Goal: Submit feedback/report problem

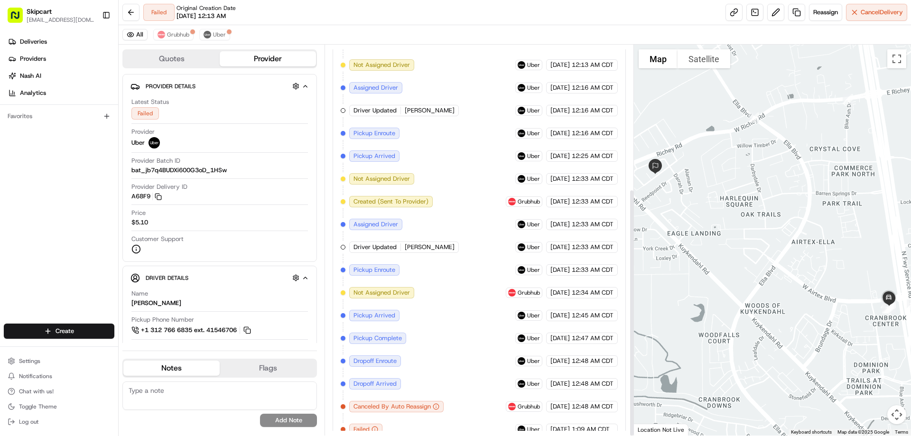
scroll to position [227, 0]
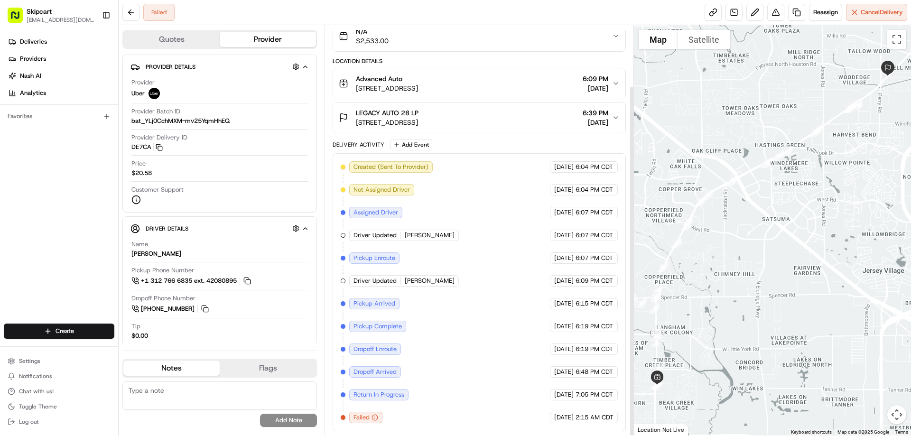
scroll to position [71, 0]
click at [777, 14] on button at bounding box center [775, 12] width 17 height 17
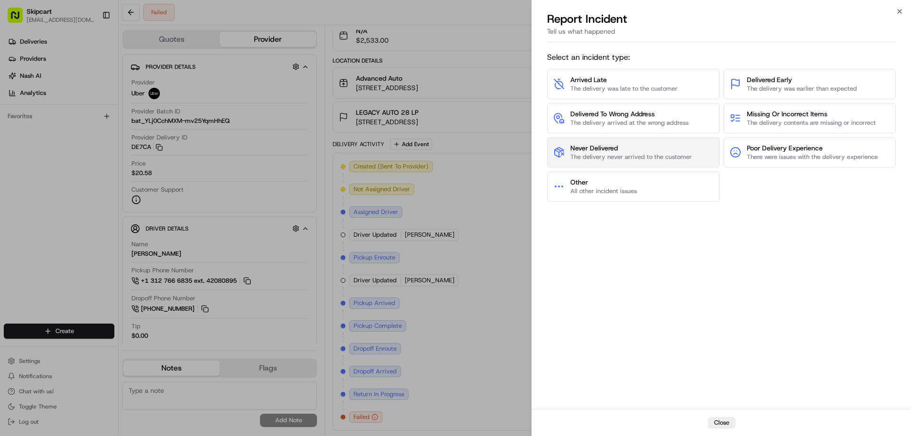
click at [613, 147] on span "Never Delivered" at bounding box center [630, 147] width 121 height 9
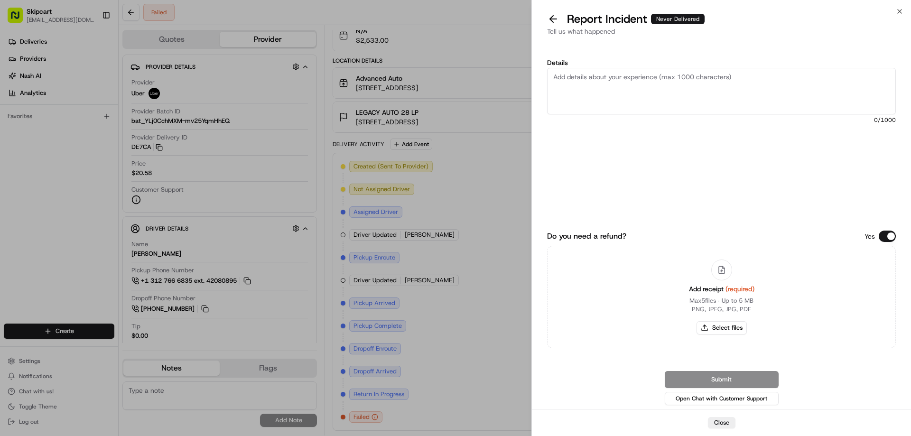
click at [561, 74] on textarea "Details" at bounding box center [721, 91] width 349 height 46
paste textarea "Driver picked up order and failed to deliver or return items."
type textarea "Driver picked up order and failed to deliver or return items."
click at [727, 330] on button "Select files" at bounding box center [722, 327] width 50 height 13
type input "C:\fakepath\2025-08-19 062139.png"
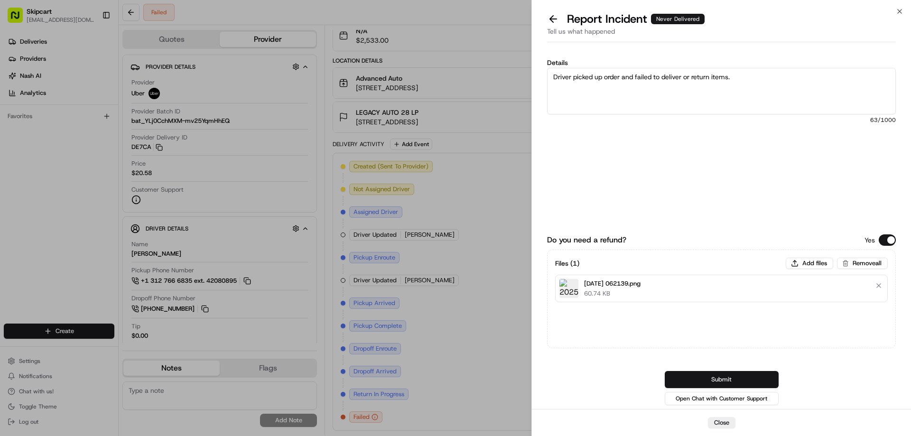
click at [706, 379] on button "Submit" at bounding box center [722, 379] width 114 height 17
